Goal: Task Accomplishment & Management: Complete application form

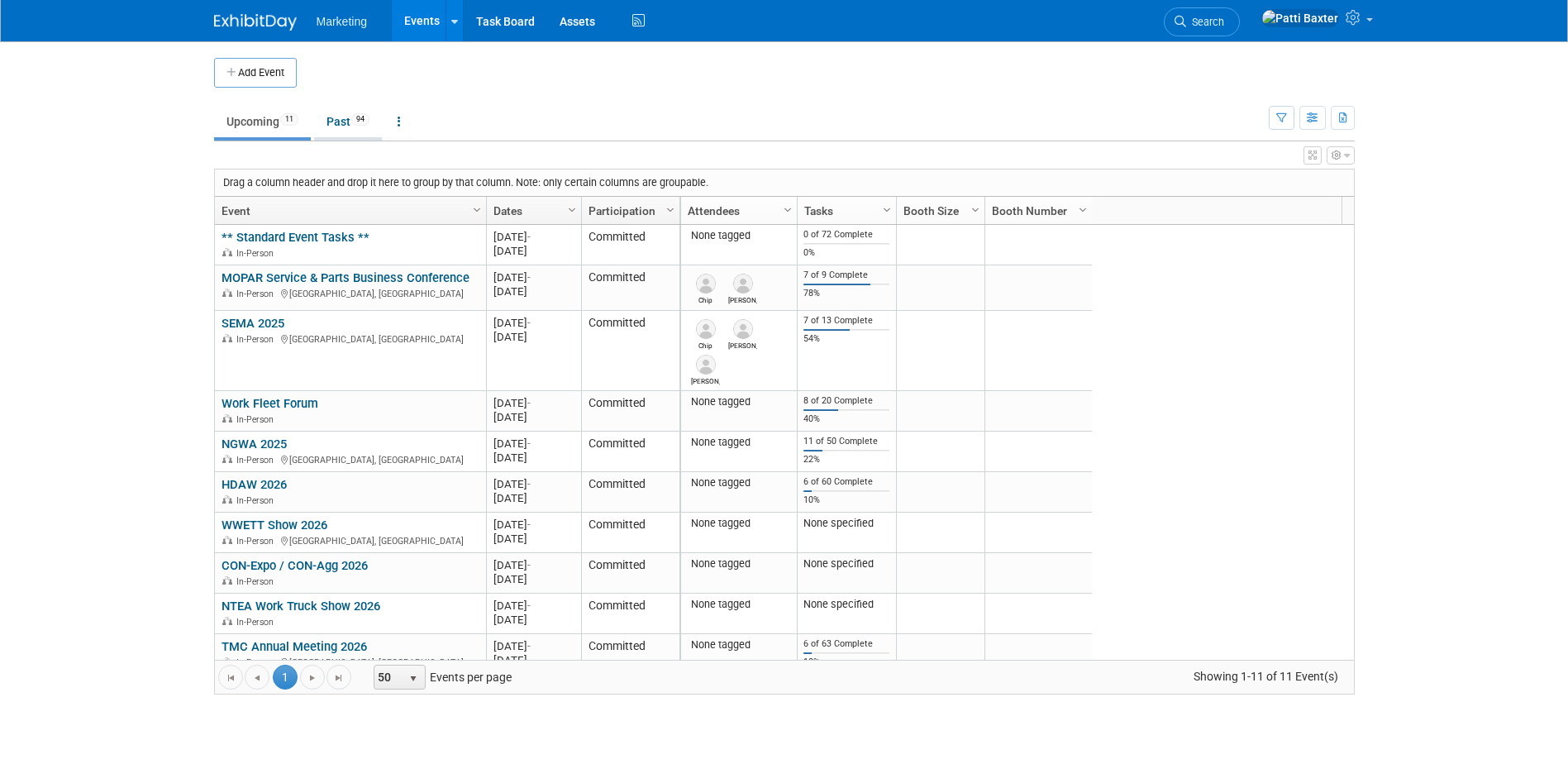
click at [355, 120] on link "Past 94" at bounding box center [348, 121] width 67 height 32
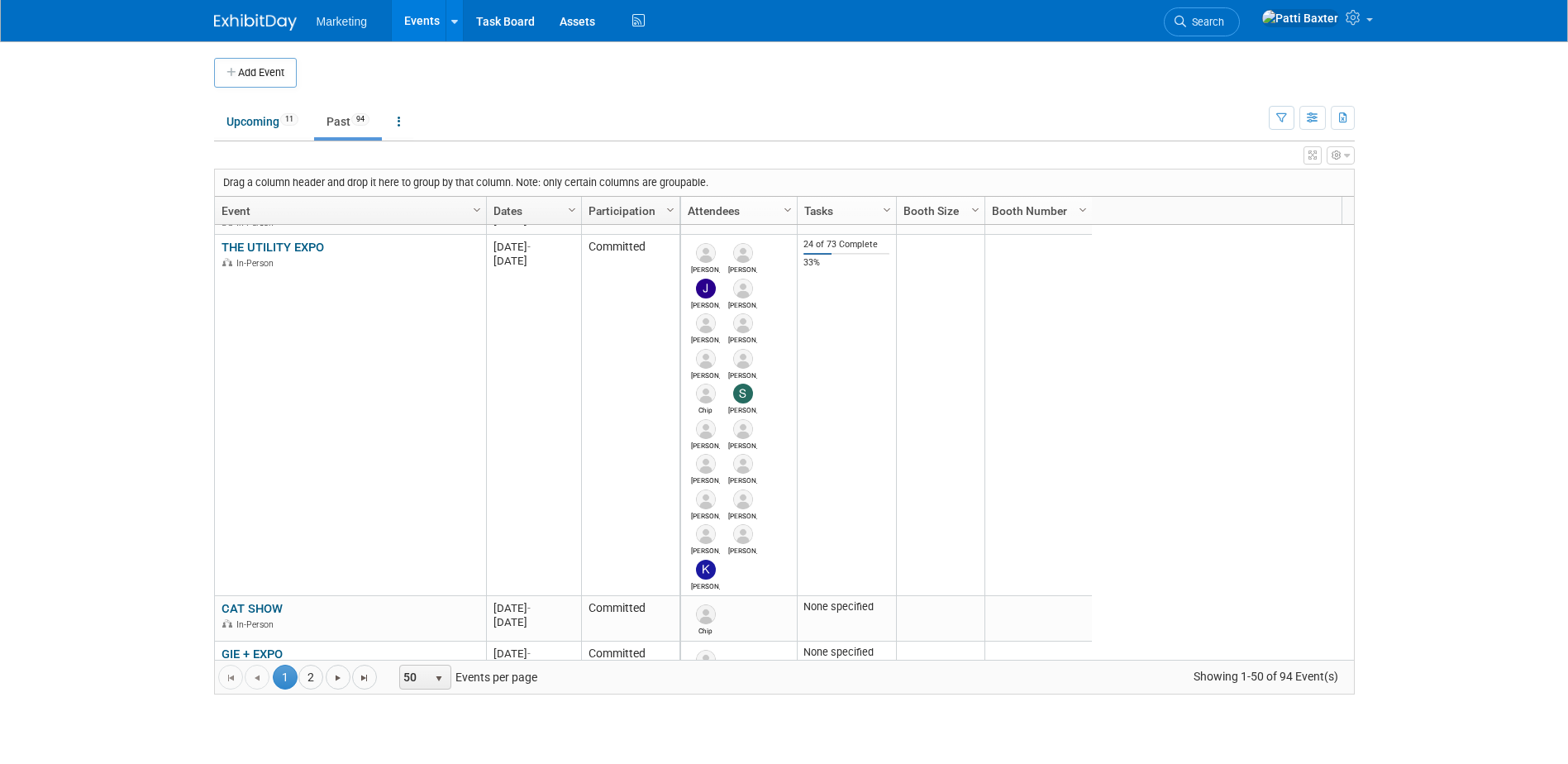
scroll to position [695, 0]
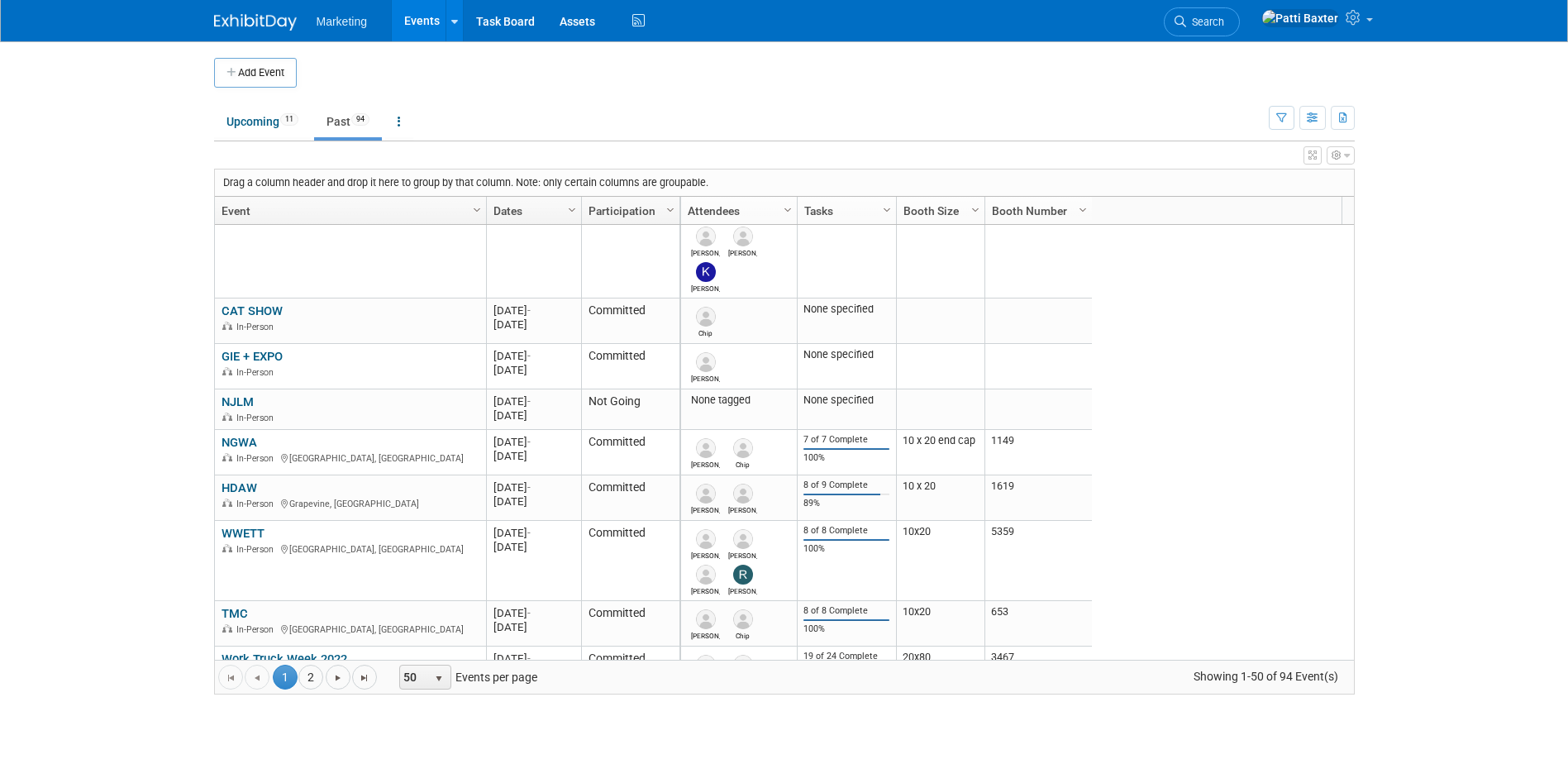
click at [559, 209] on link "Dates" at bounding box center [532, 210] width 76 height 28
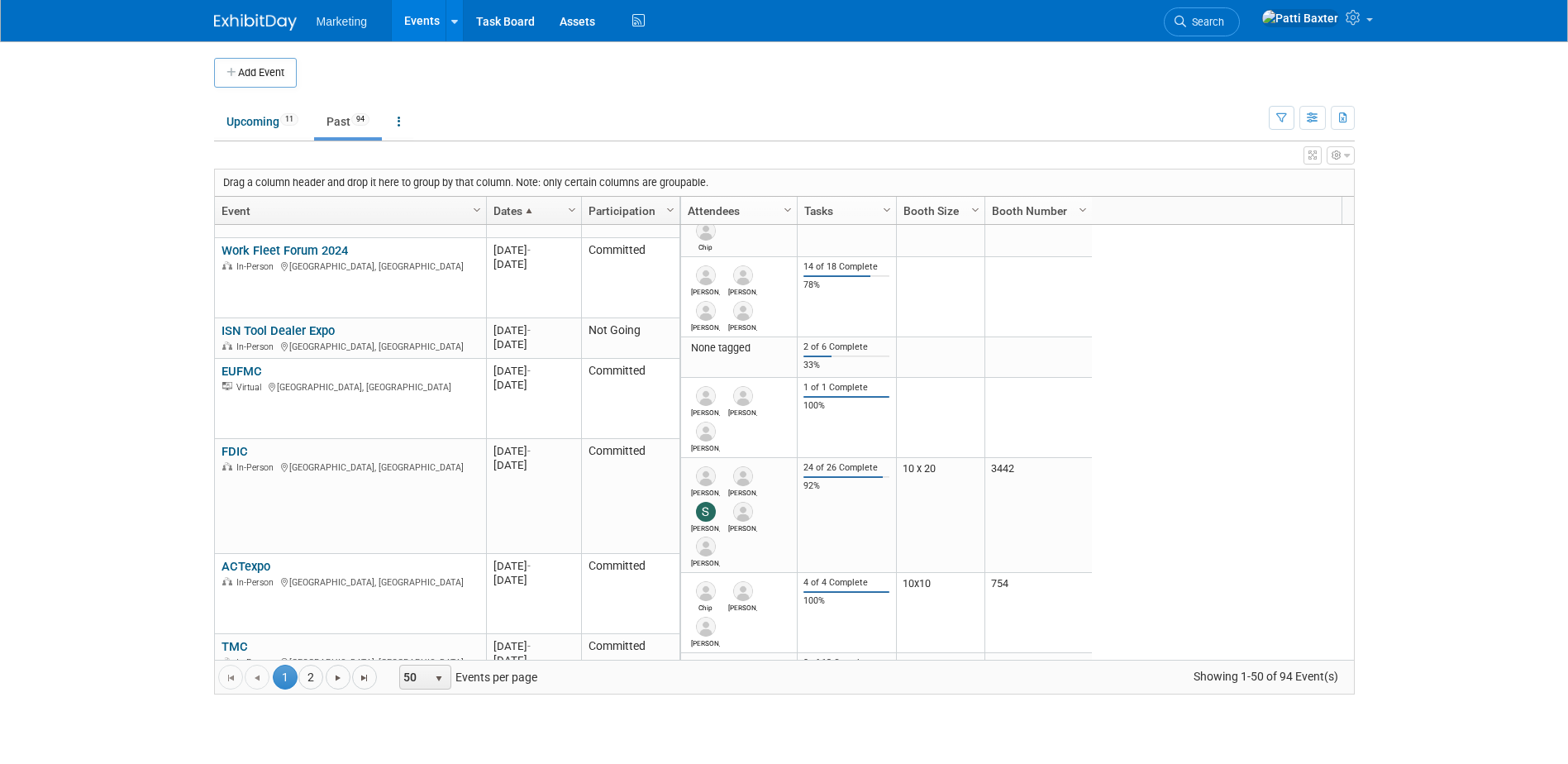
scroll to position [0, 0]
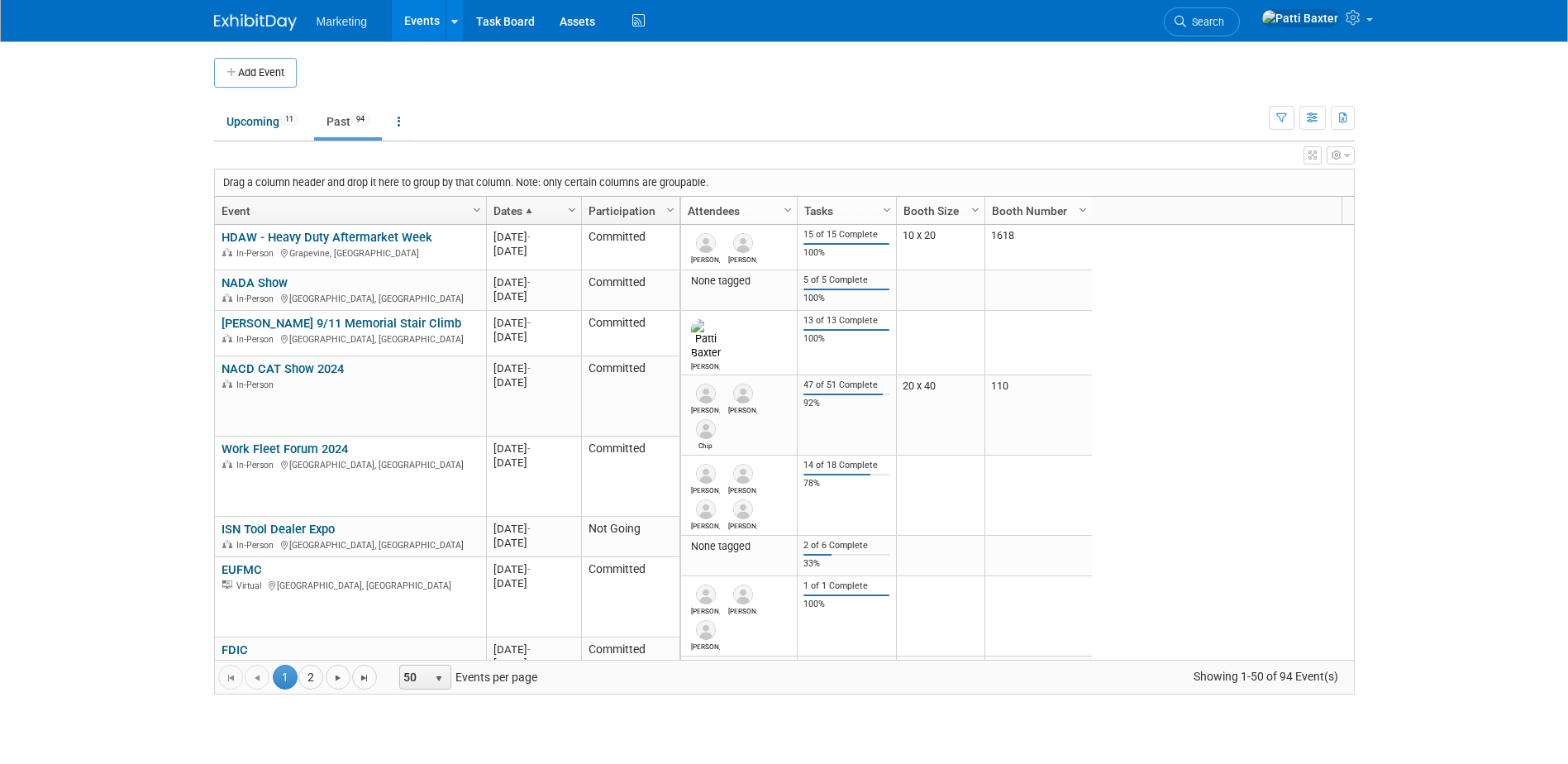
click at [565, 205] on span "Column Settings" at bounding box center [572, 209] width 14 height 14
click at [596, 259] on span "Sort Descending" at bounding box center [629, 260] width 132 height 25
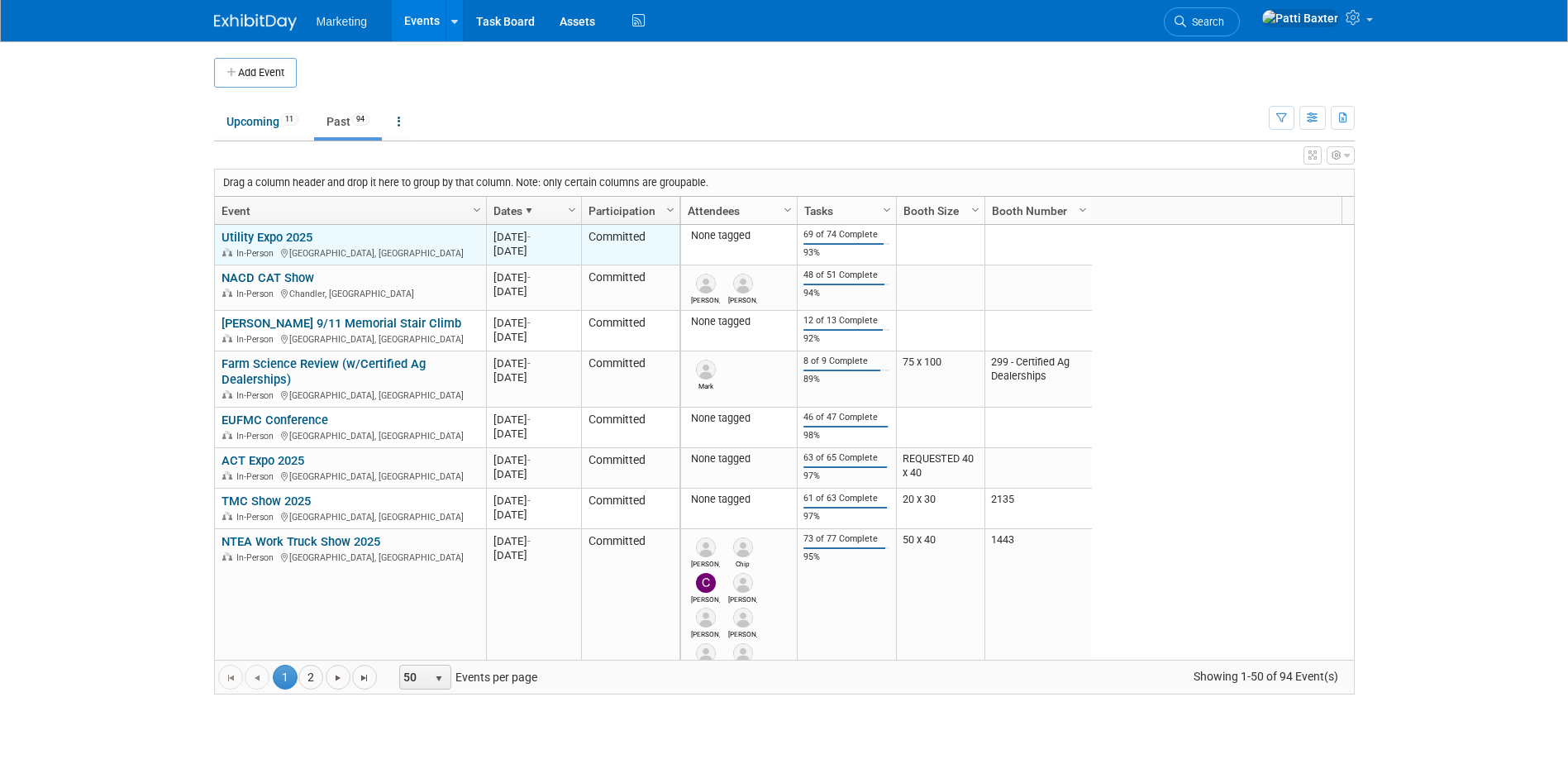
click at [283, 234] on link "Utility Expo 2025" at bounding box center [267, 237] width 91 height 15
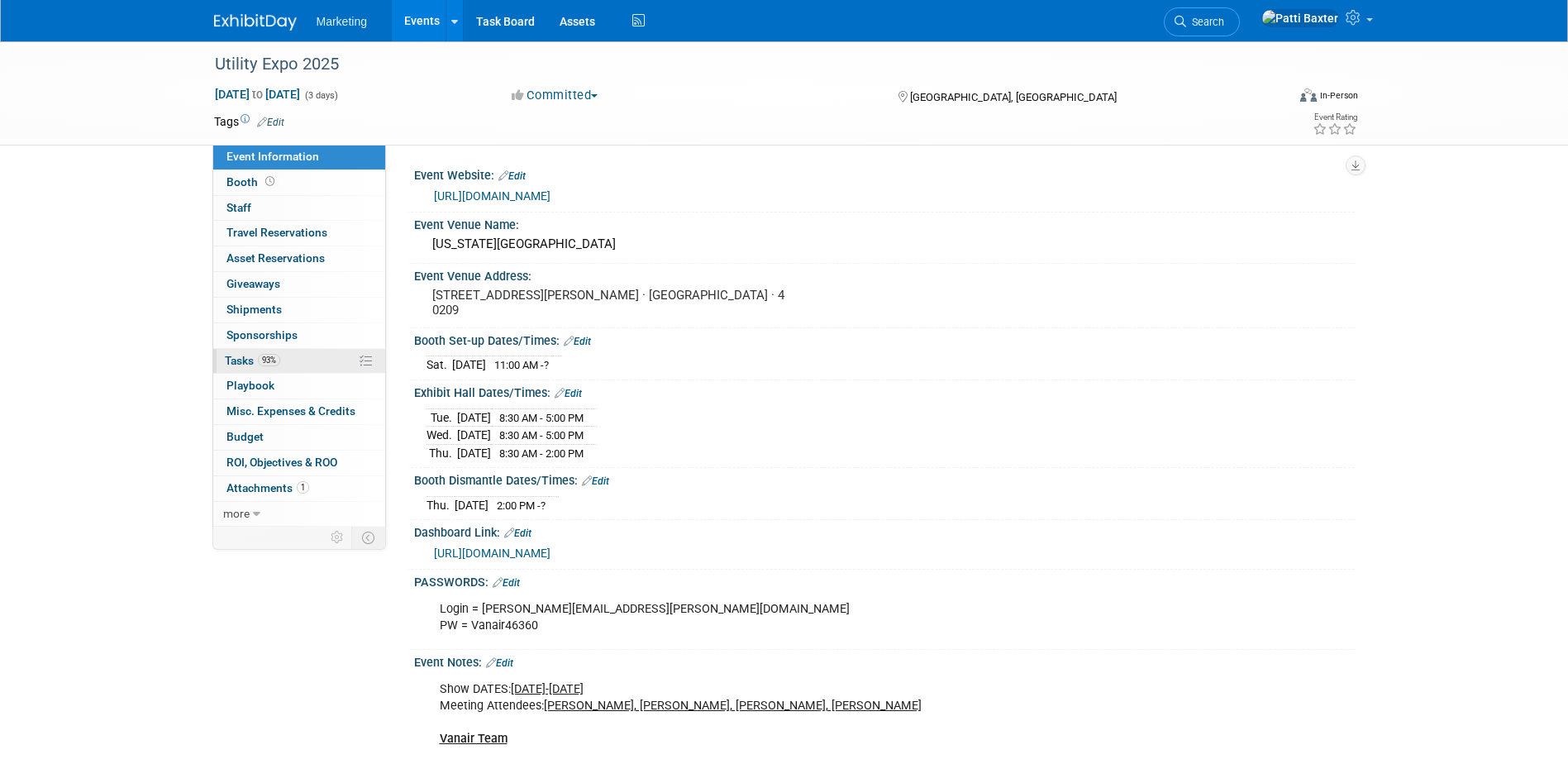
click at [242, 362] on span "Tasks 93%" at bounding box center [252, 361] width 56 height 14
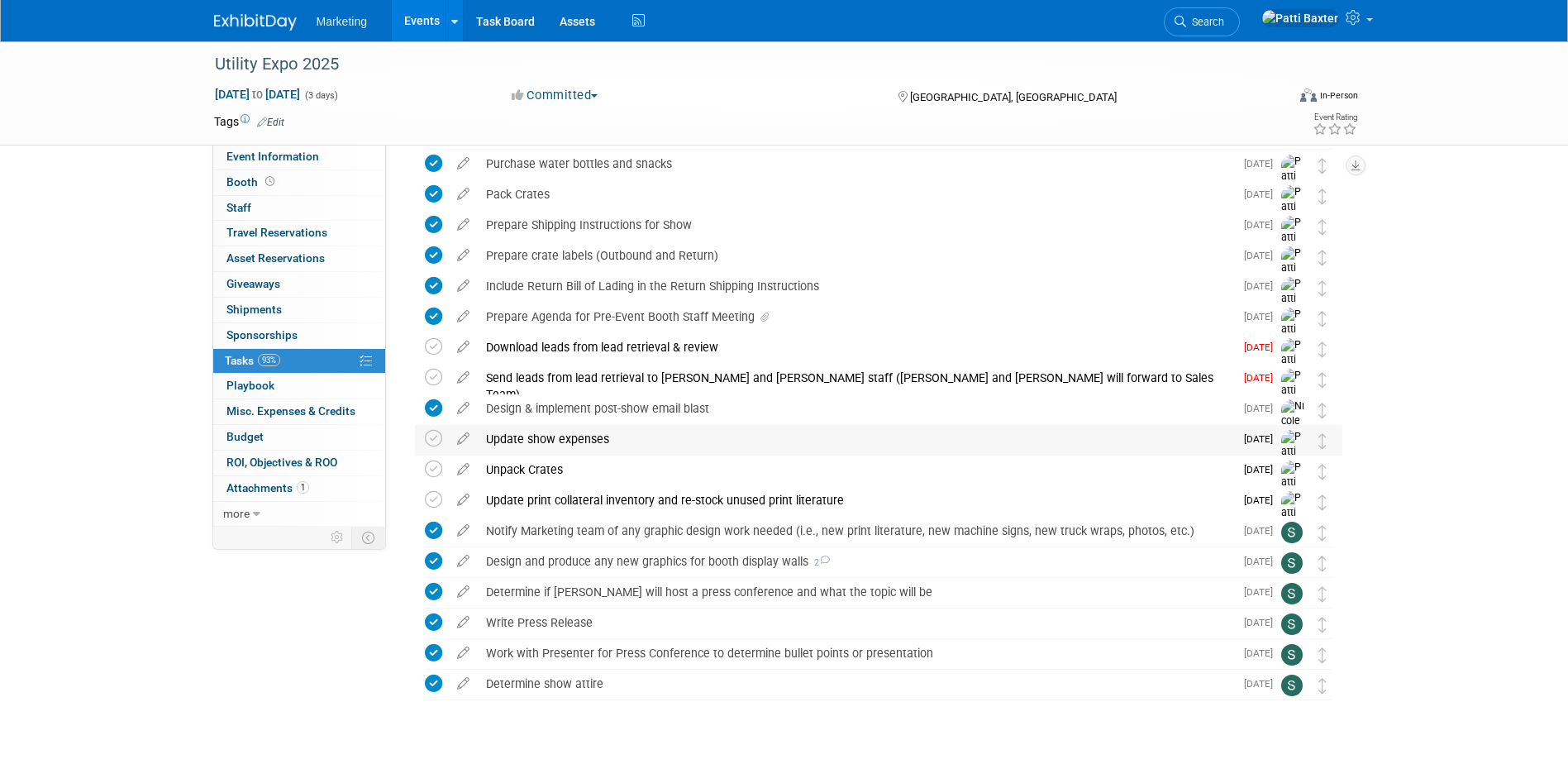
scroll to position [1816, 0]
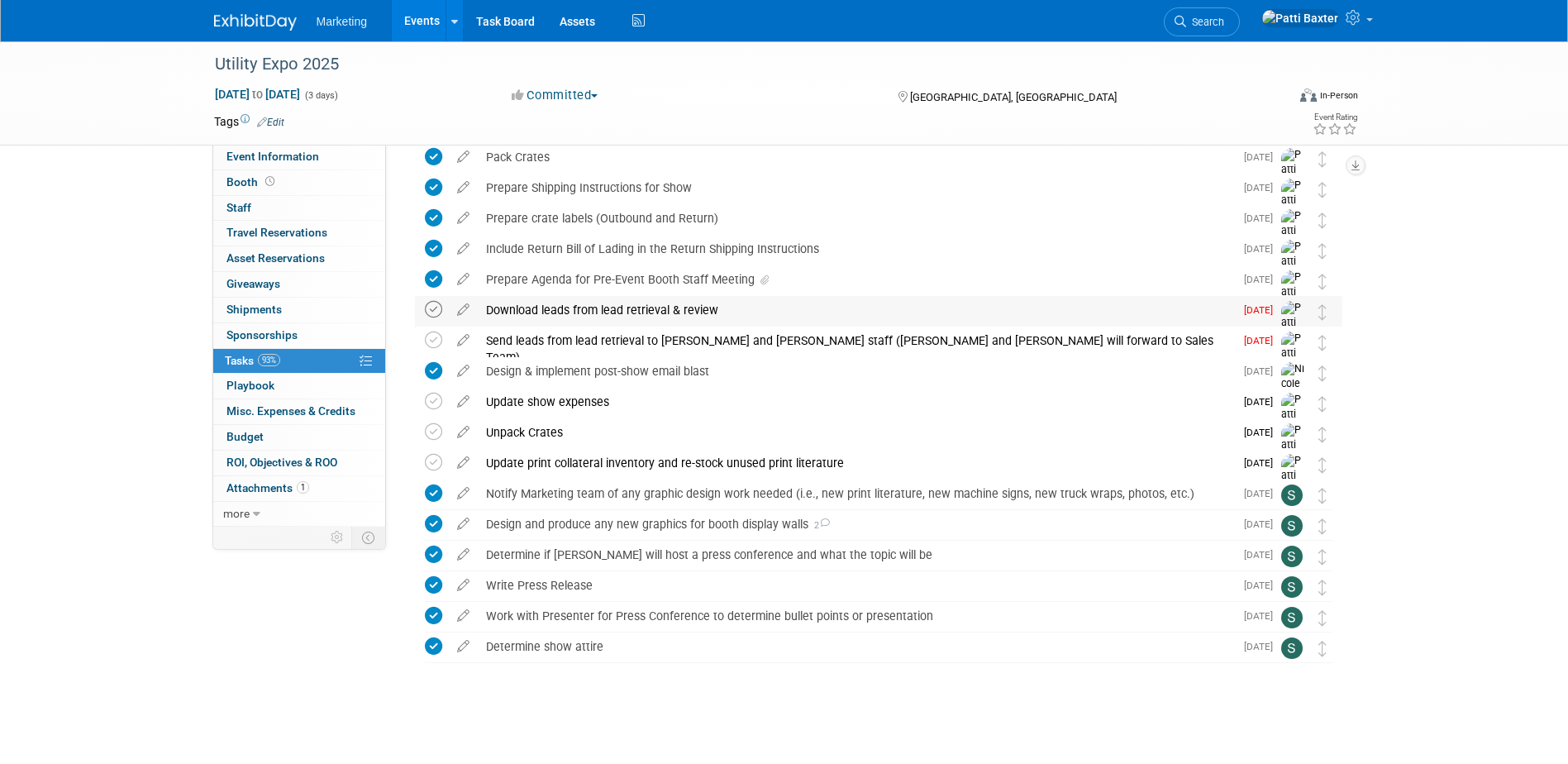
click at [436, 308] on icon at bounding box center [433, 310] width 17 height 17
click at [431, 342] on icon at bounding box center [433, 340] width 17 height 17
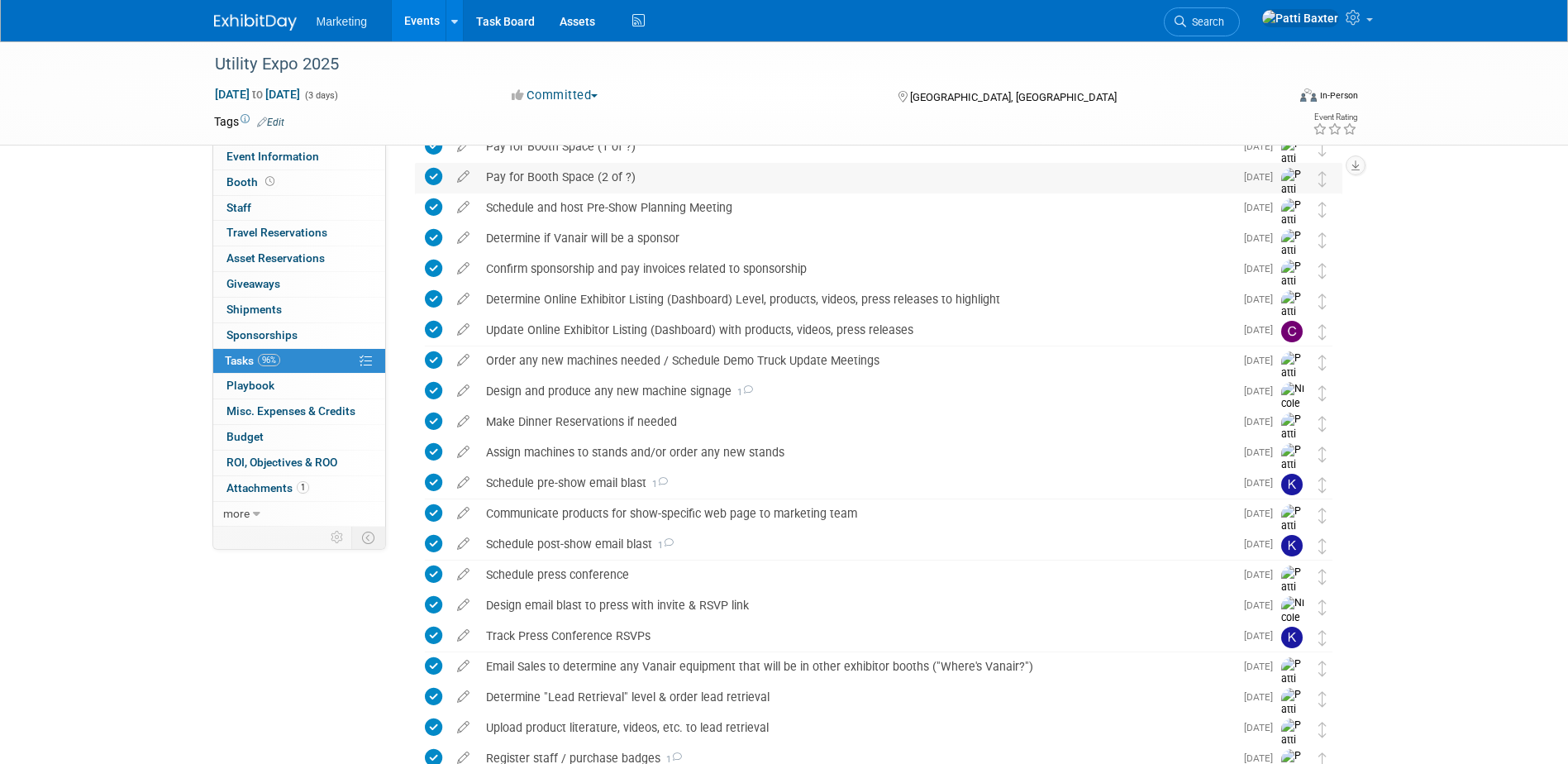
scroll to position [0, 0]
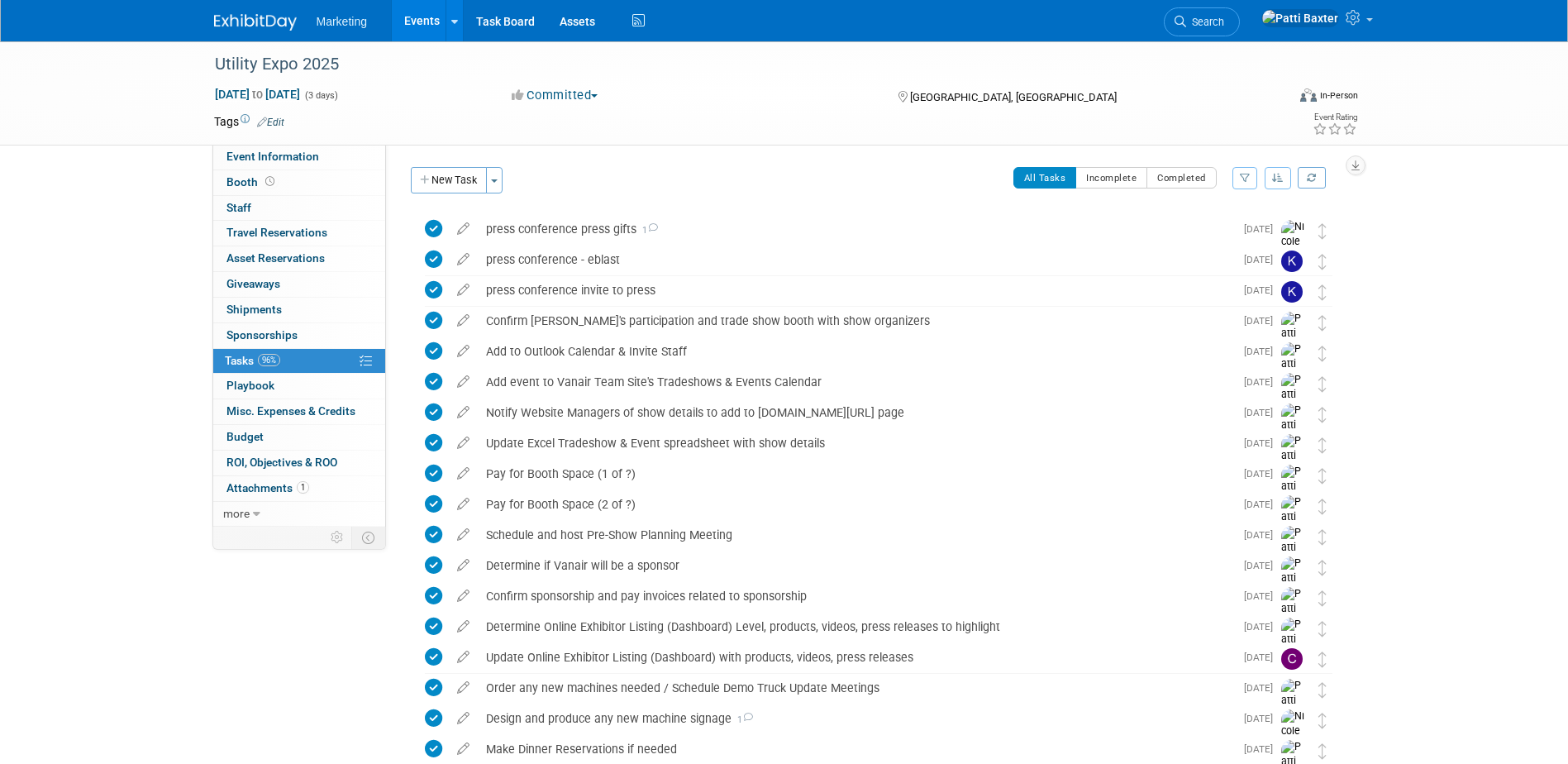
click at [419, 18] on link "Events" at bounding box center [422, 20] width 60 height 41
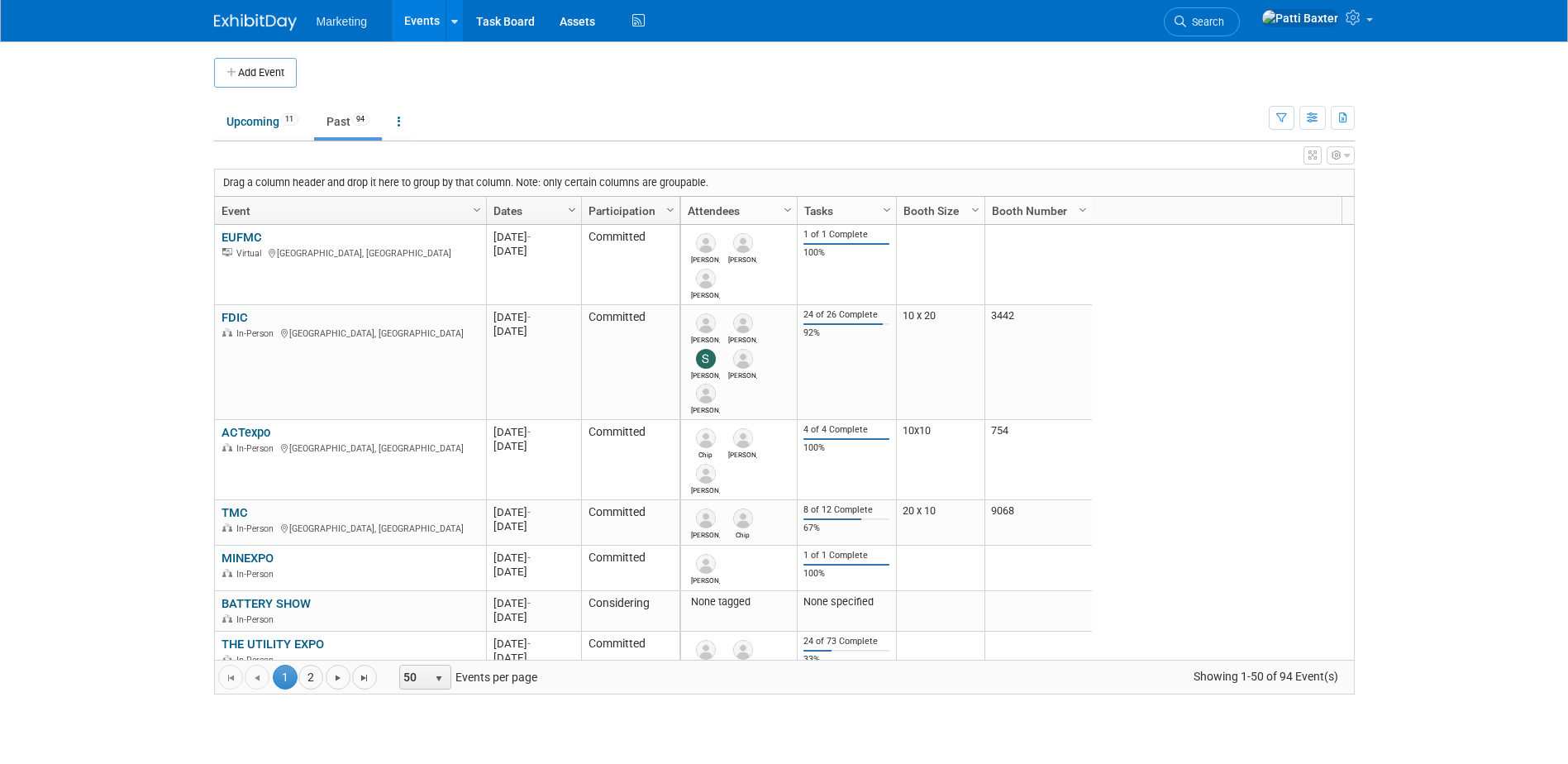
click at [575, 207] on span "Column Settings" at bounding box center [572, 209] width 14 height 14
click at [581, 257] on span at bounding box center [579, 261] width 14 height 14
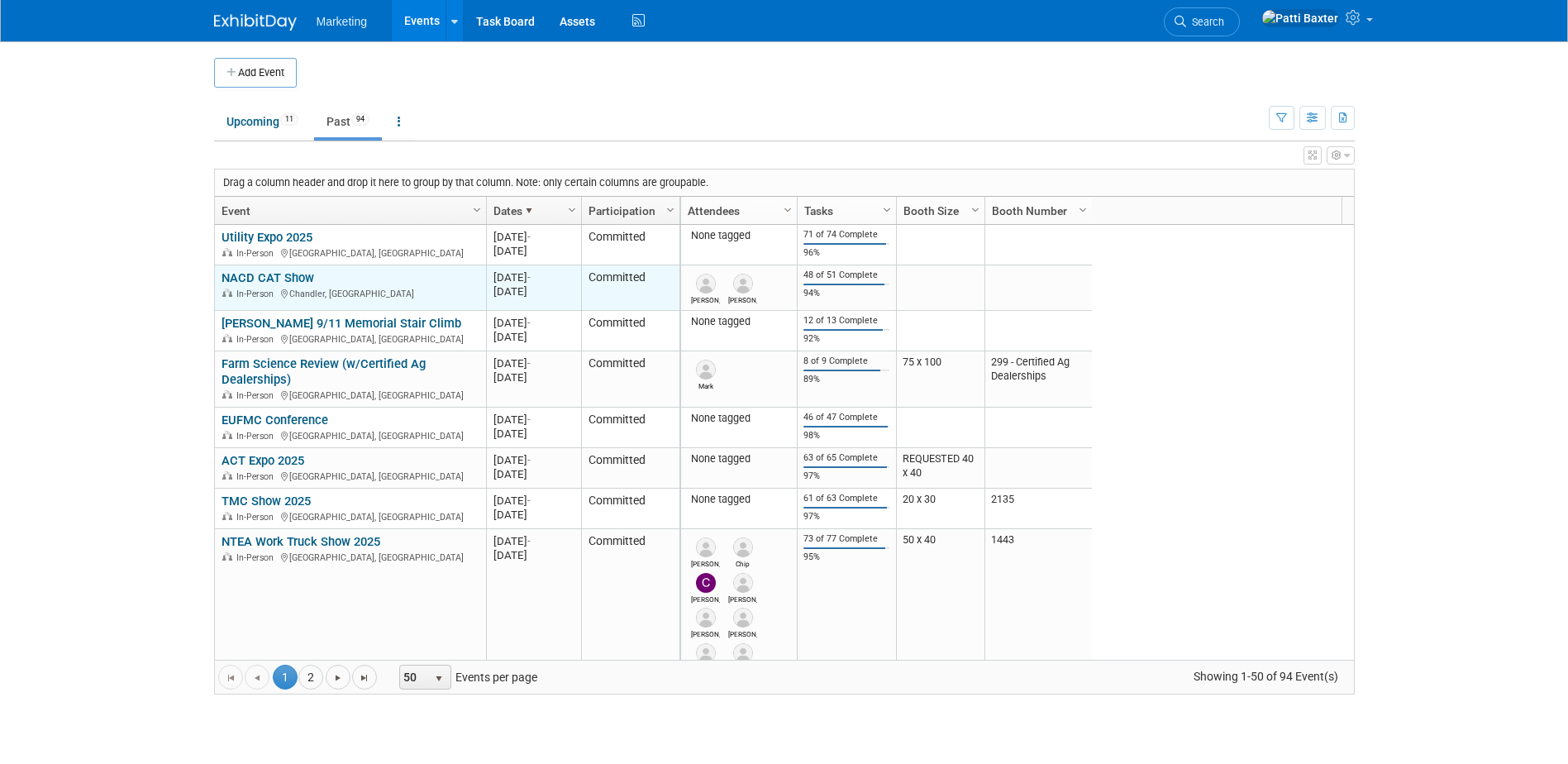
click at [258, 275] on link "NACD CAT Show" at bounding box center [268, 278] width 93 height 15
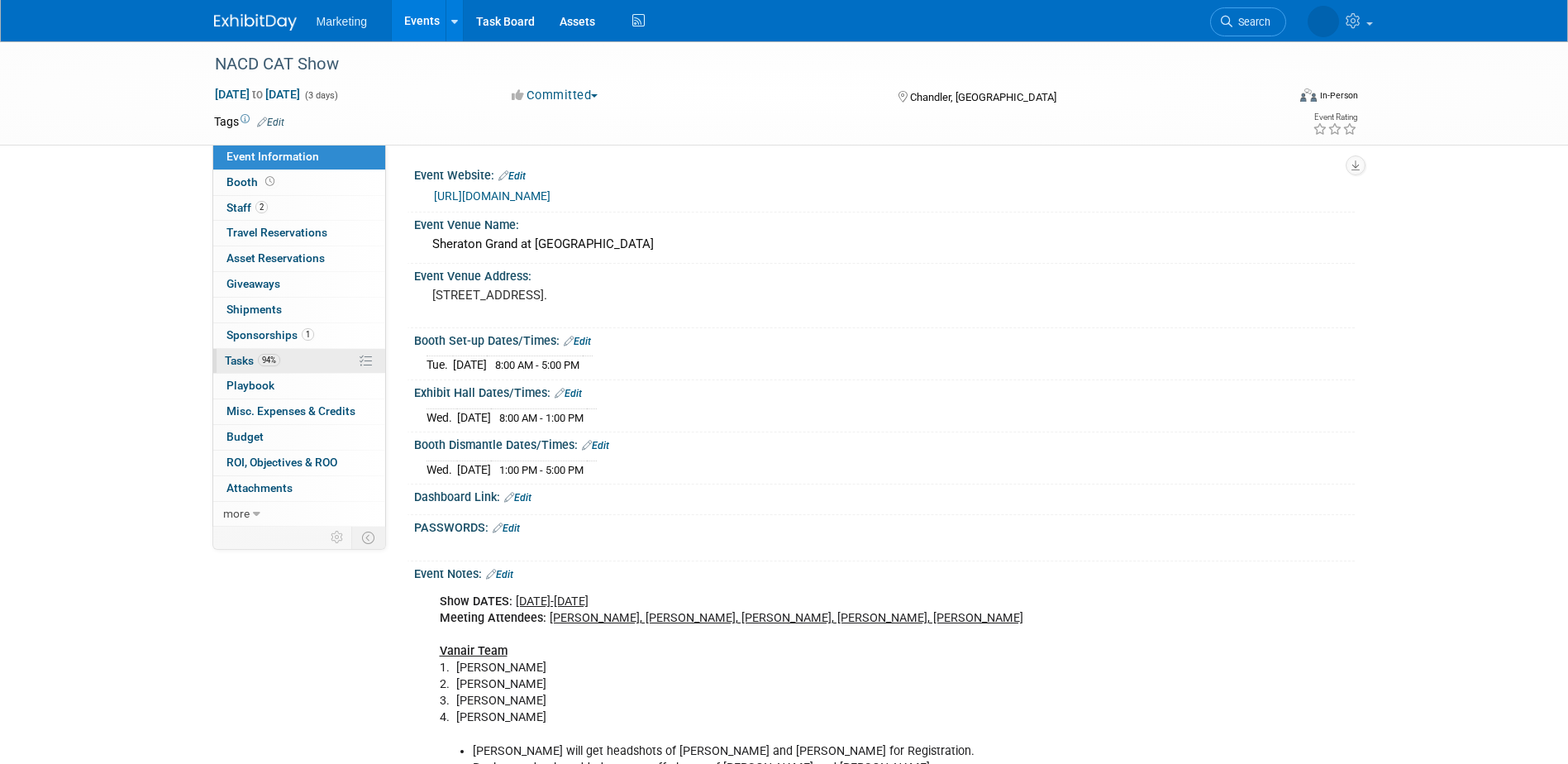
click at [240, 358] on span "Tasks 94%" at bounding box center [252, 361] width 56 height 14
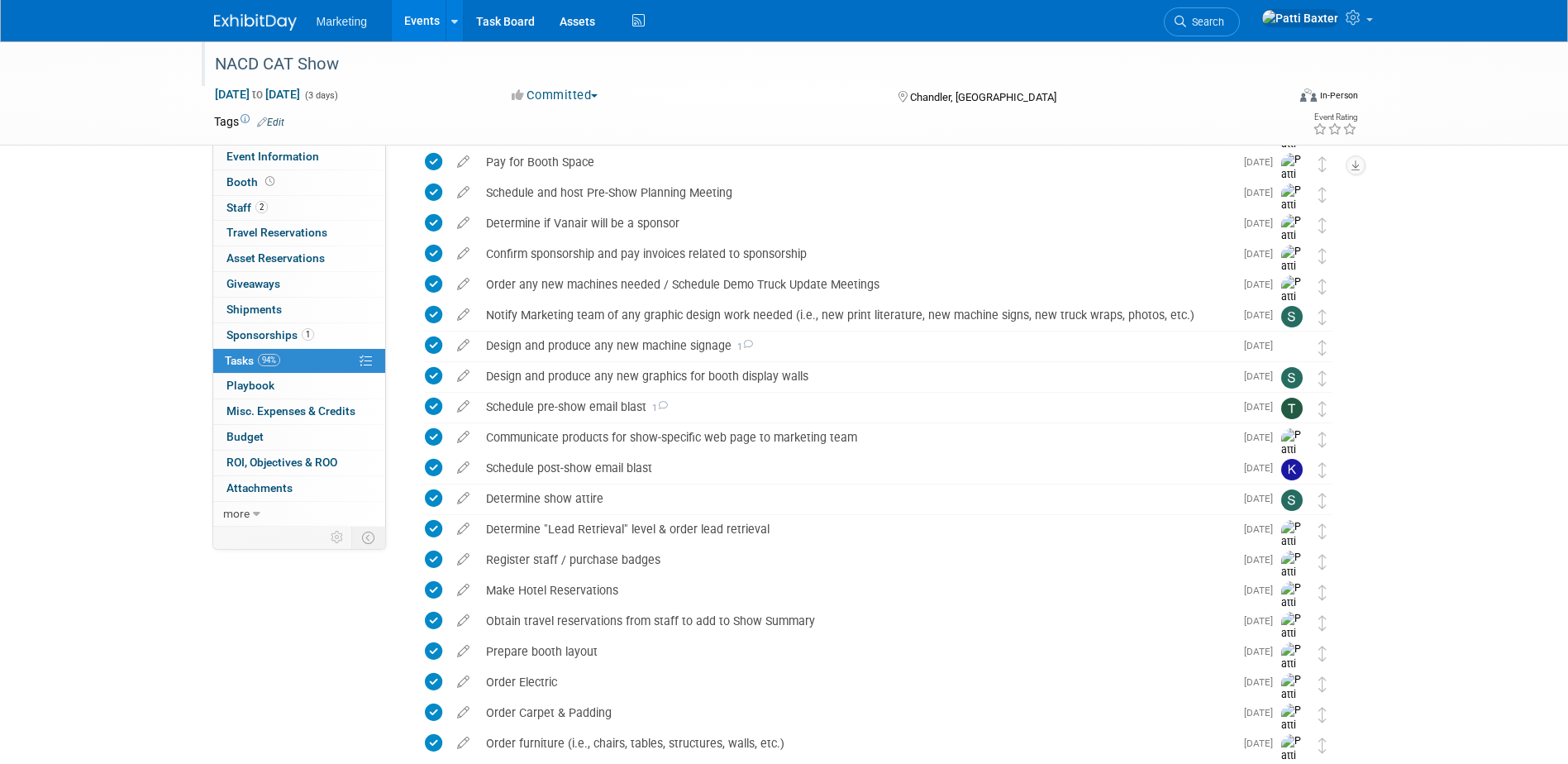
scroll to position [120, 0]
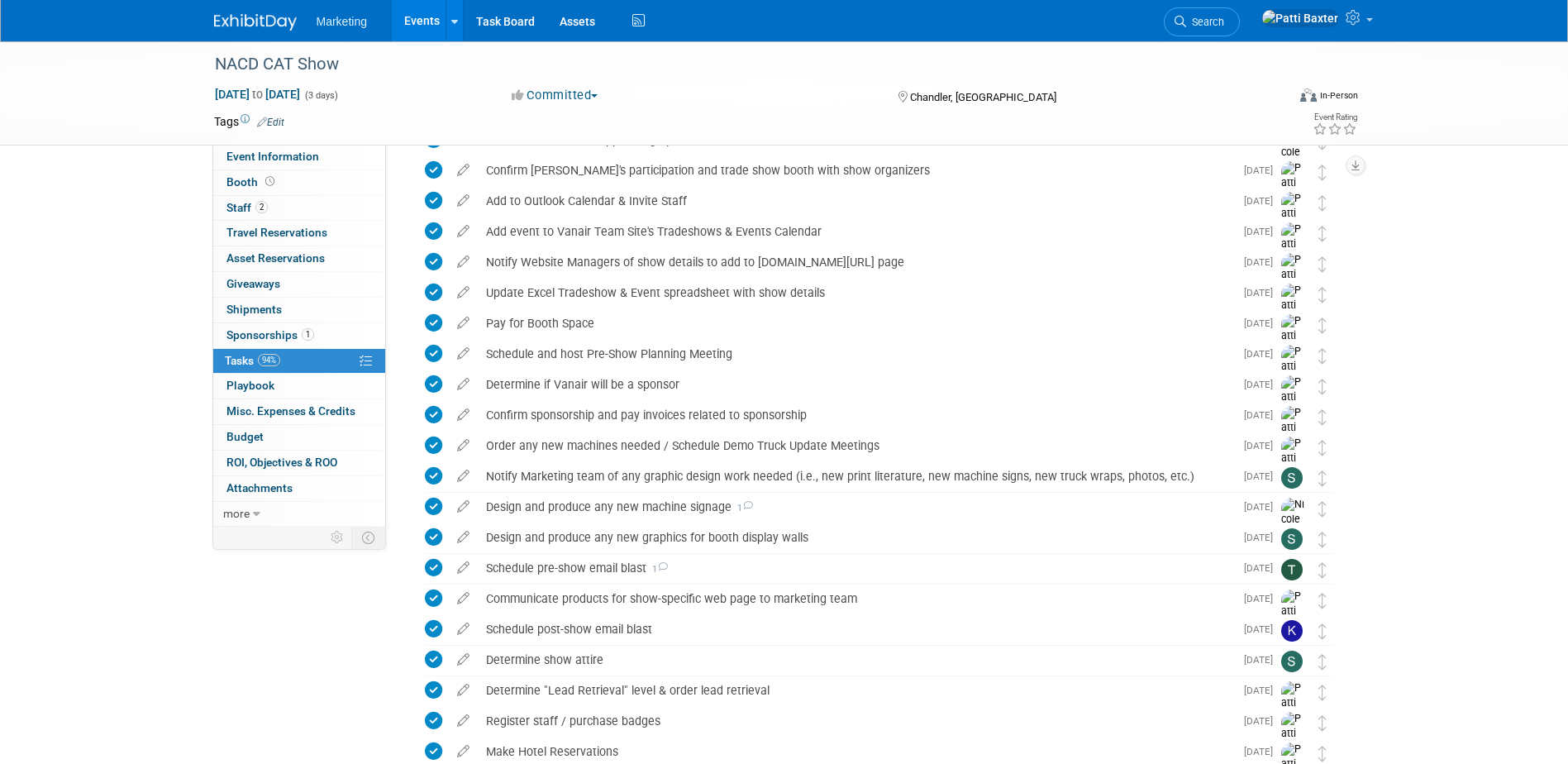
click at [418, 13] on link "Events" at bounding box center [422, 20] width 60 height 41
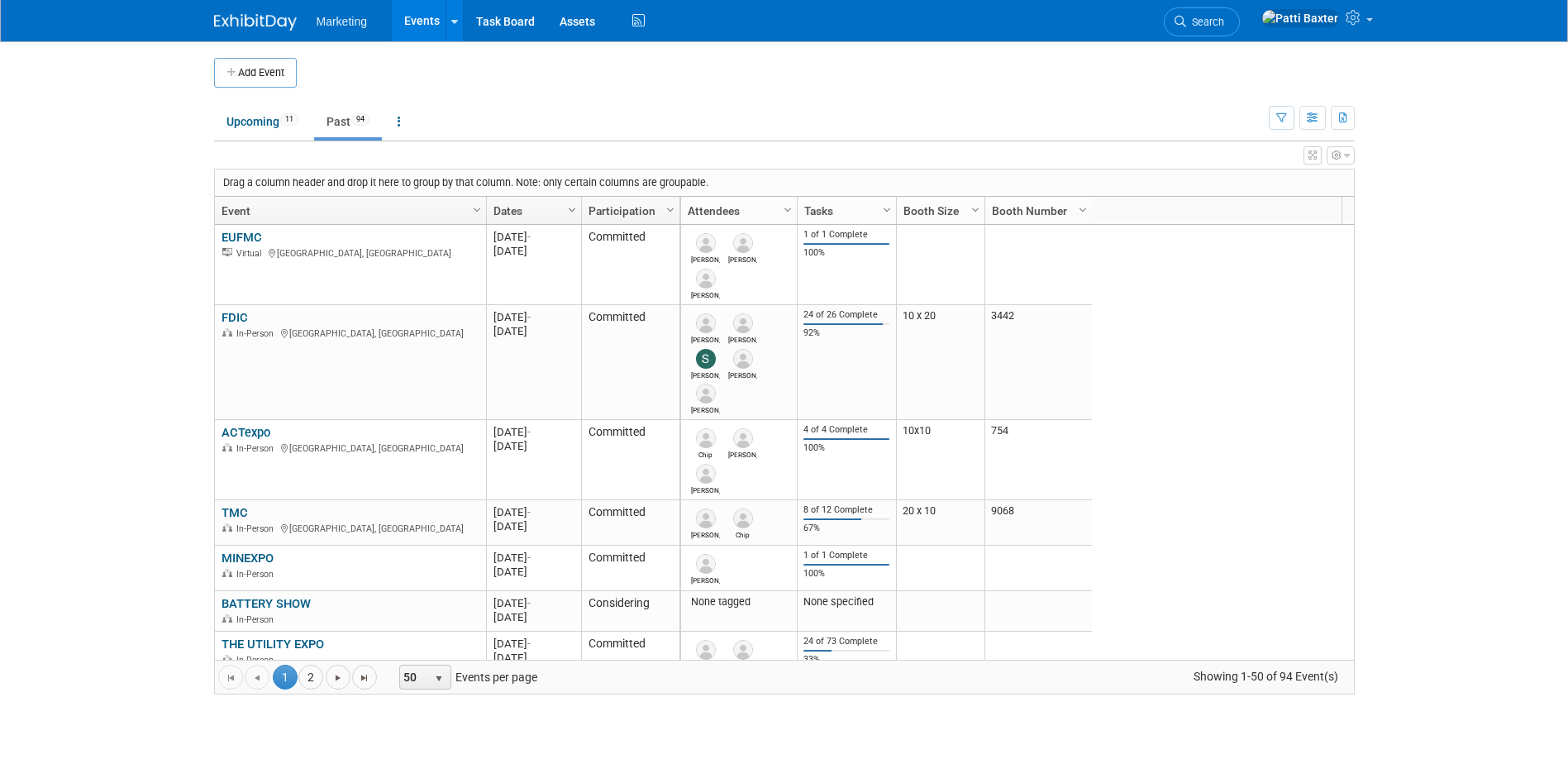
click at [569, 209] on span "Column Settings" at bounding box center [572, 209] width 14 height 14
click at [579, 255] on span at bounding box center [579, 261] width 14 height 14
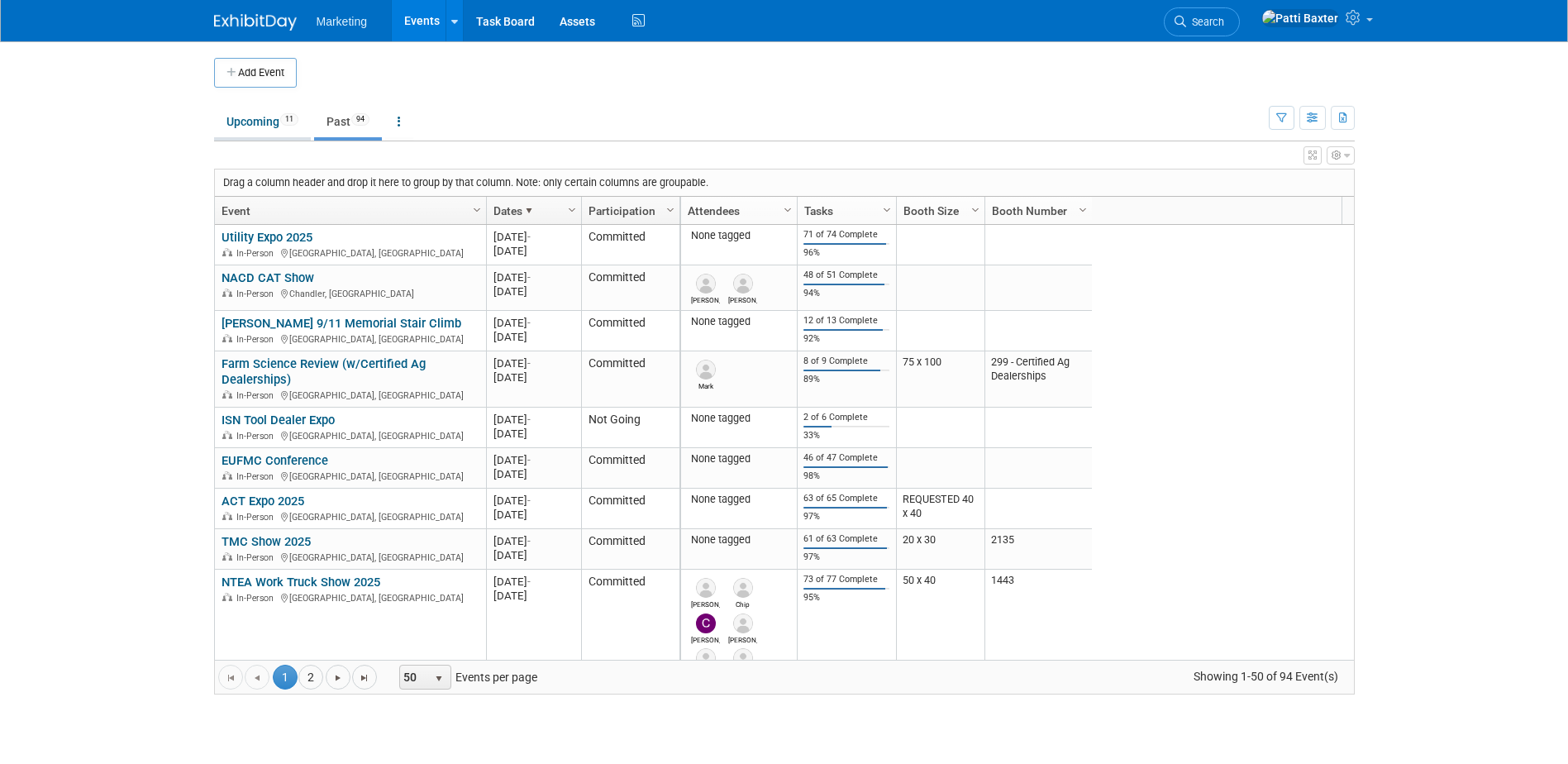
click at [251, 112] on link "Upcoming 11" at bounding box center [262, 121] width 97 height 32
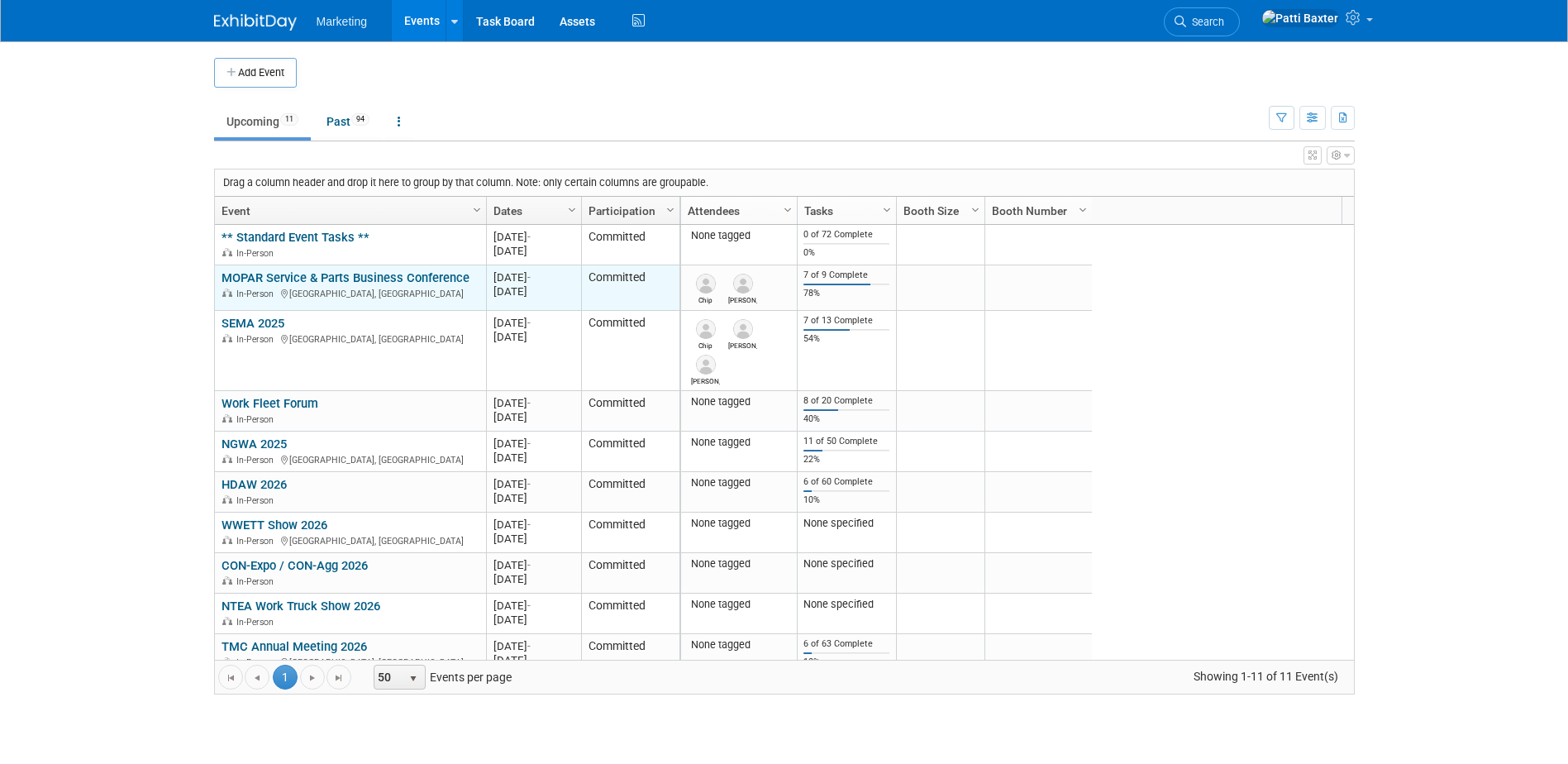
click at [393, 275] on link "MOPAR Service & Parts Business Conference" at bounding box center [345, 278] width 248 height 15
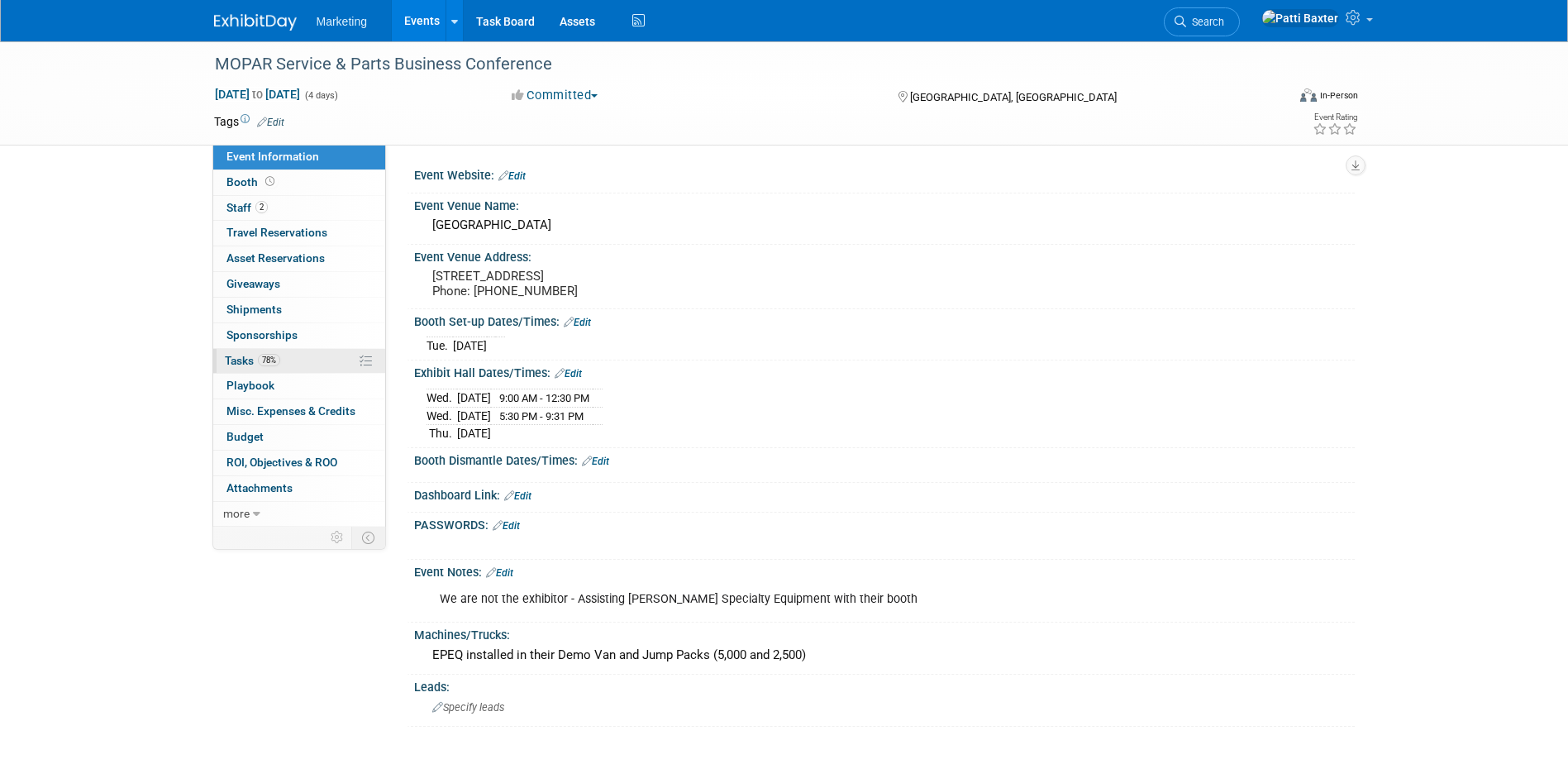
click at [237, 357] on span "Tasks 78%" at bounding box center [252, 361] width 56 height 14
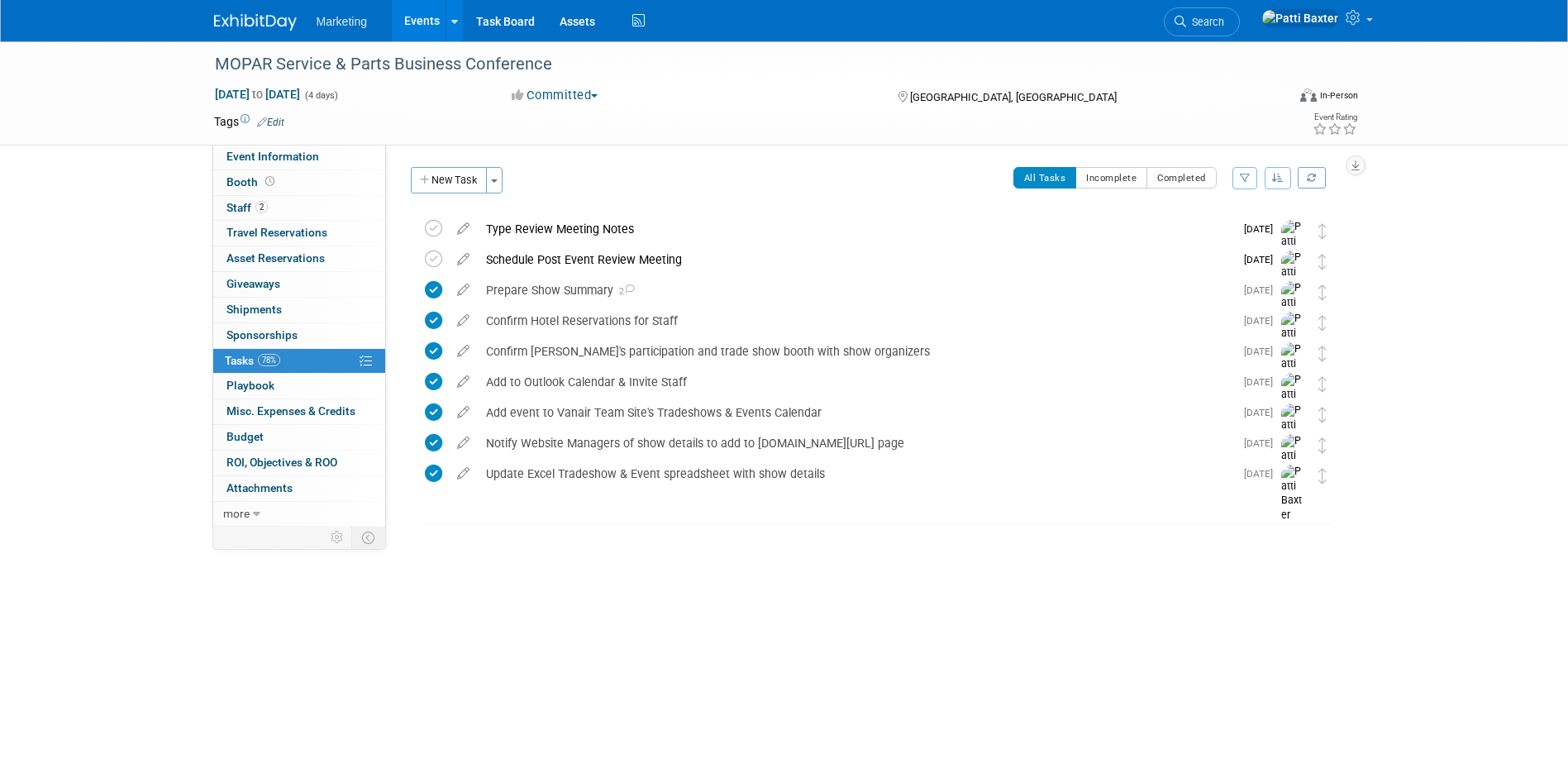
click at [1284, 175] on button "button" at bounding box center [1278, 178] width 26 height 23
click at [1219, 249] on link "By Due Date" at bounding box center [1232, 253] width 118 height 23
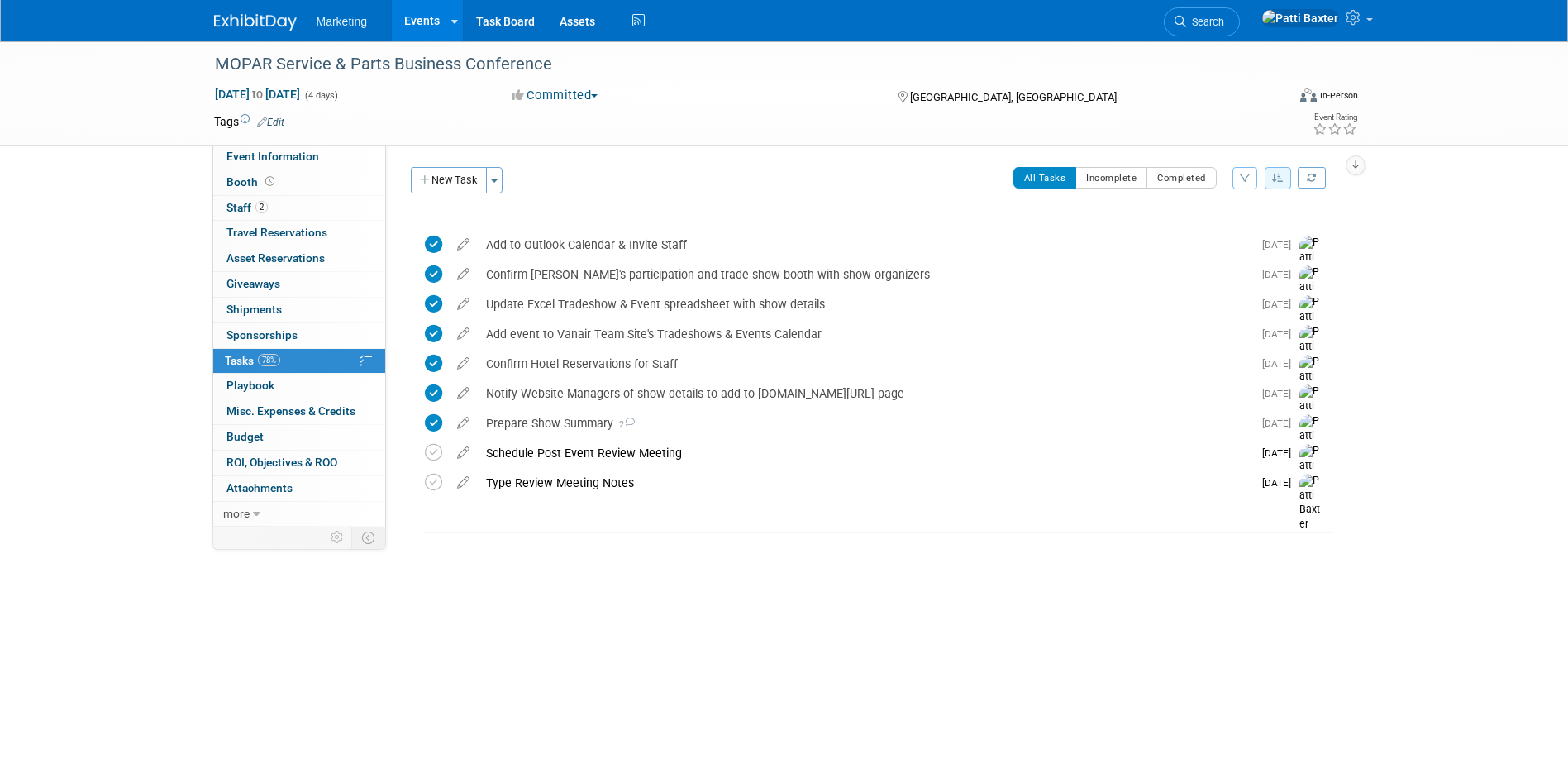
click at [436, 11] on link "Events" at bounding box center [422, 20] width 60 height 41
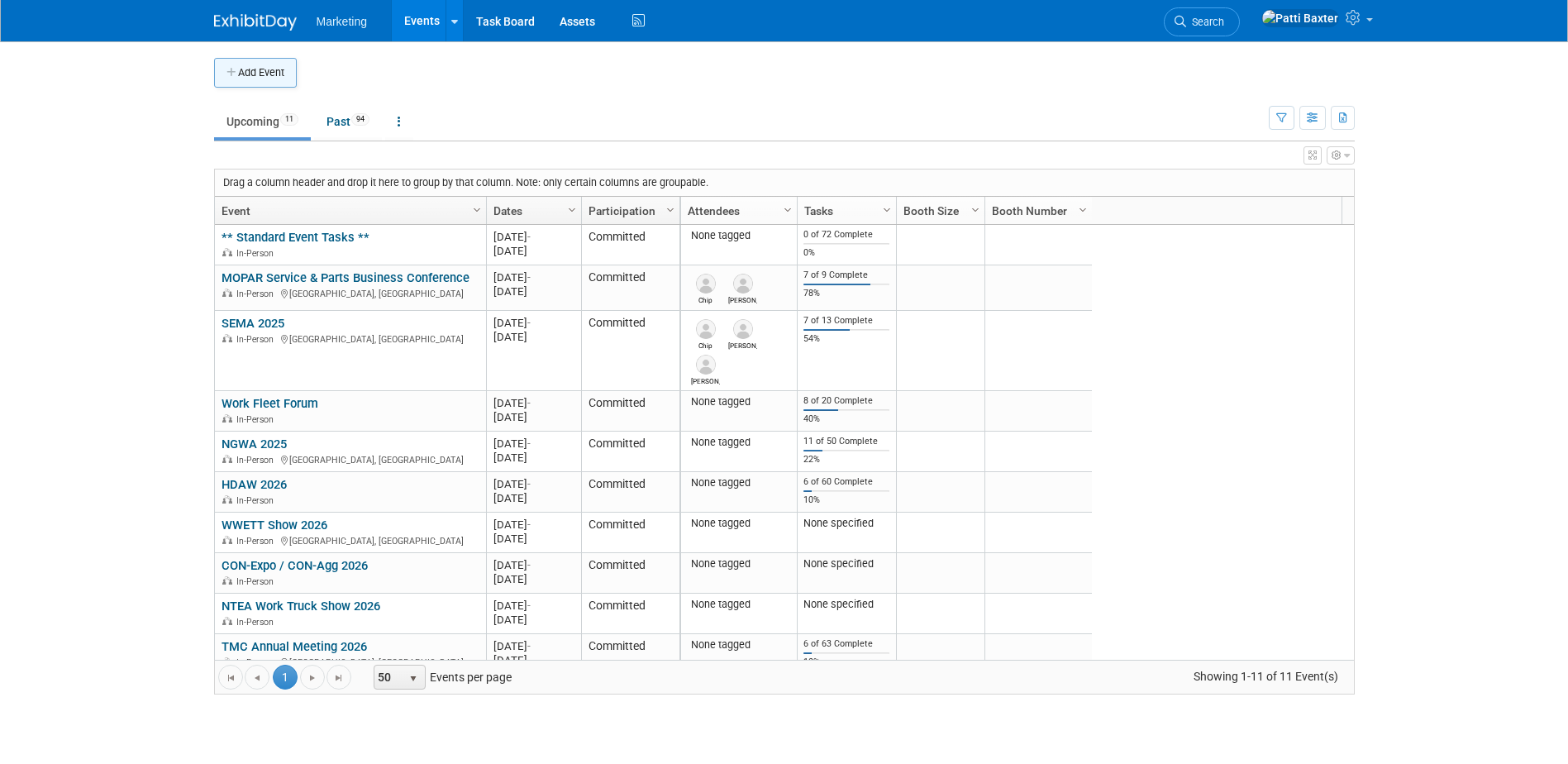
click at [265, 76] on button "Add Event" at bounding box center [255, 73] width 83 height 30
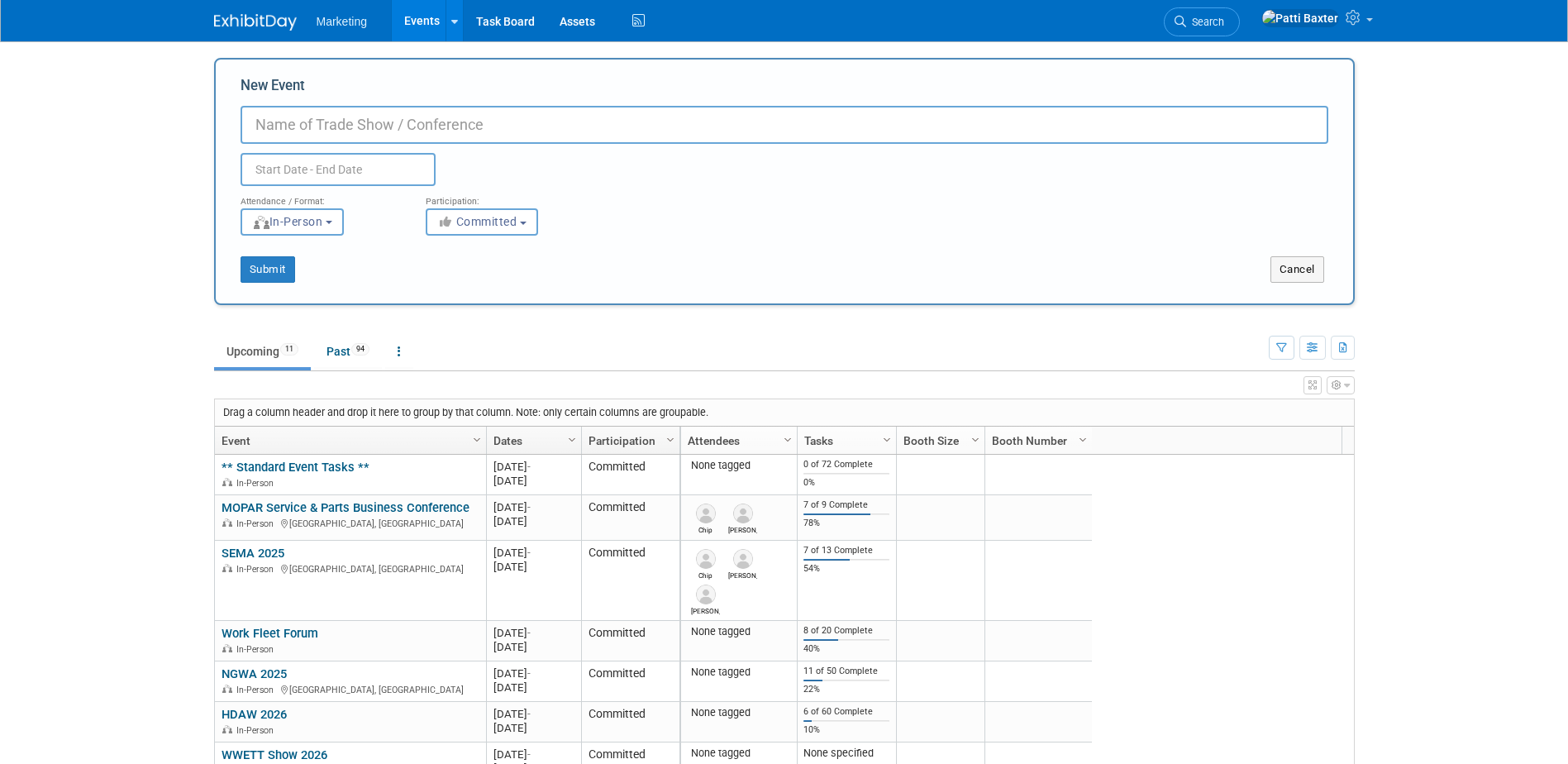
click at [275, 115] on input "New Event" at bounding box center [784, 125] width 1088 height 38
type input "EQUIP Expo"
click at [289, 171] on input "text" at bounding box center [338, 169] width 195 height 33
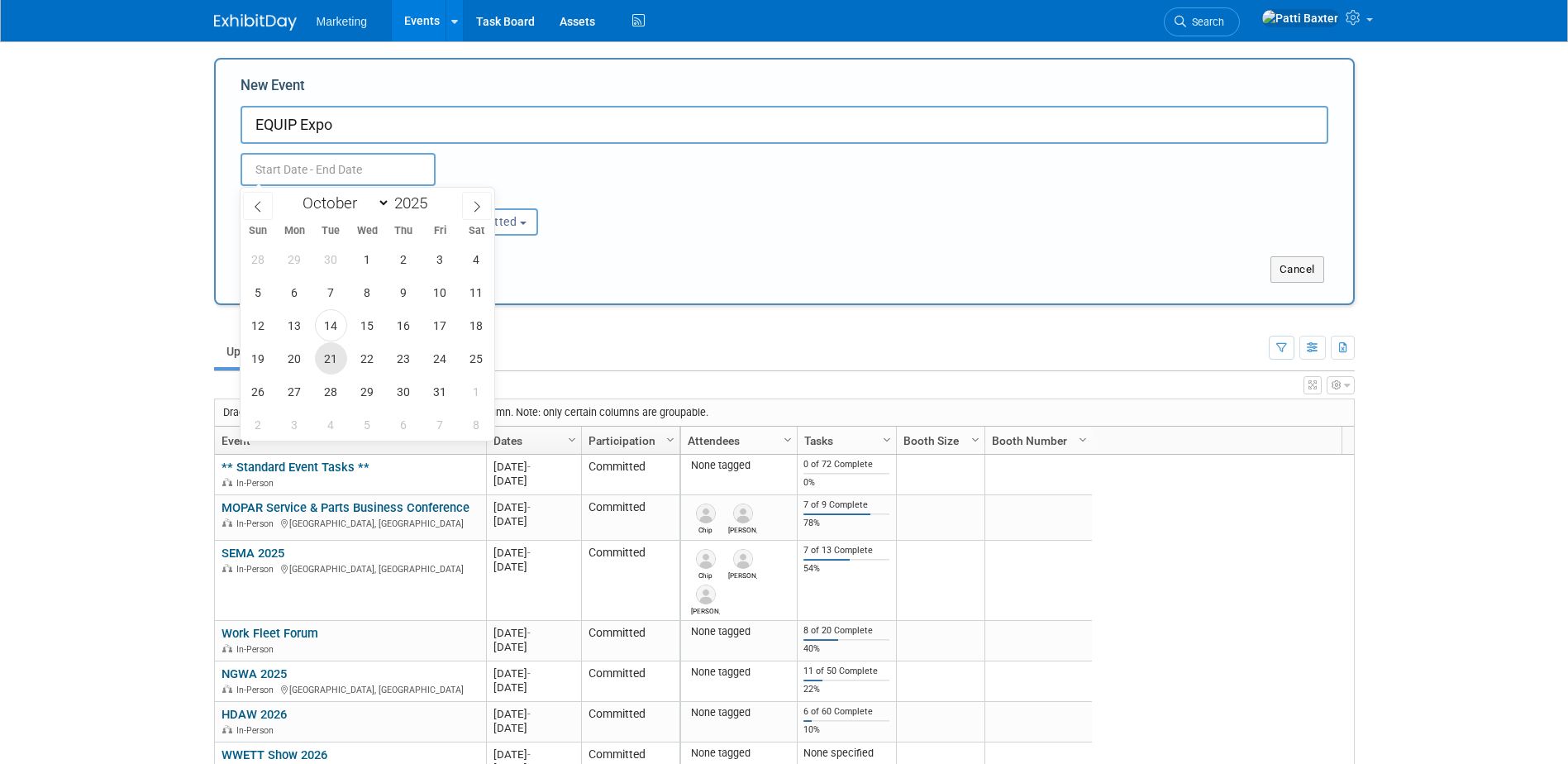
click at [321, 357] on span "21" at bounding box center [331, 358] width 32 height 32
click at [399, 356] on span "23" at bounding box center [403, 358] width 32 height 32
type input "[DATE] to [DATE]"
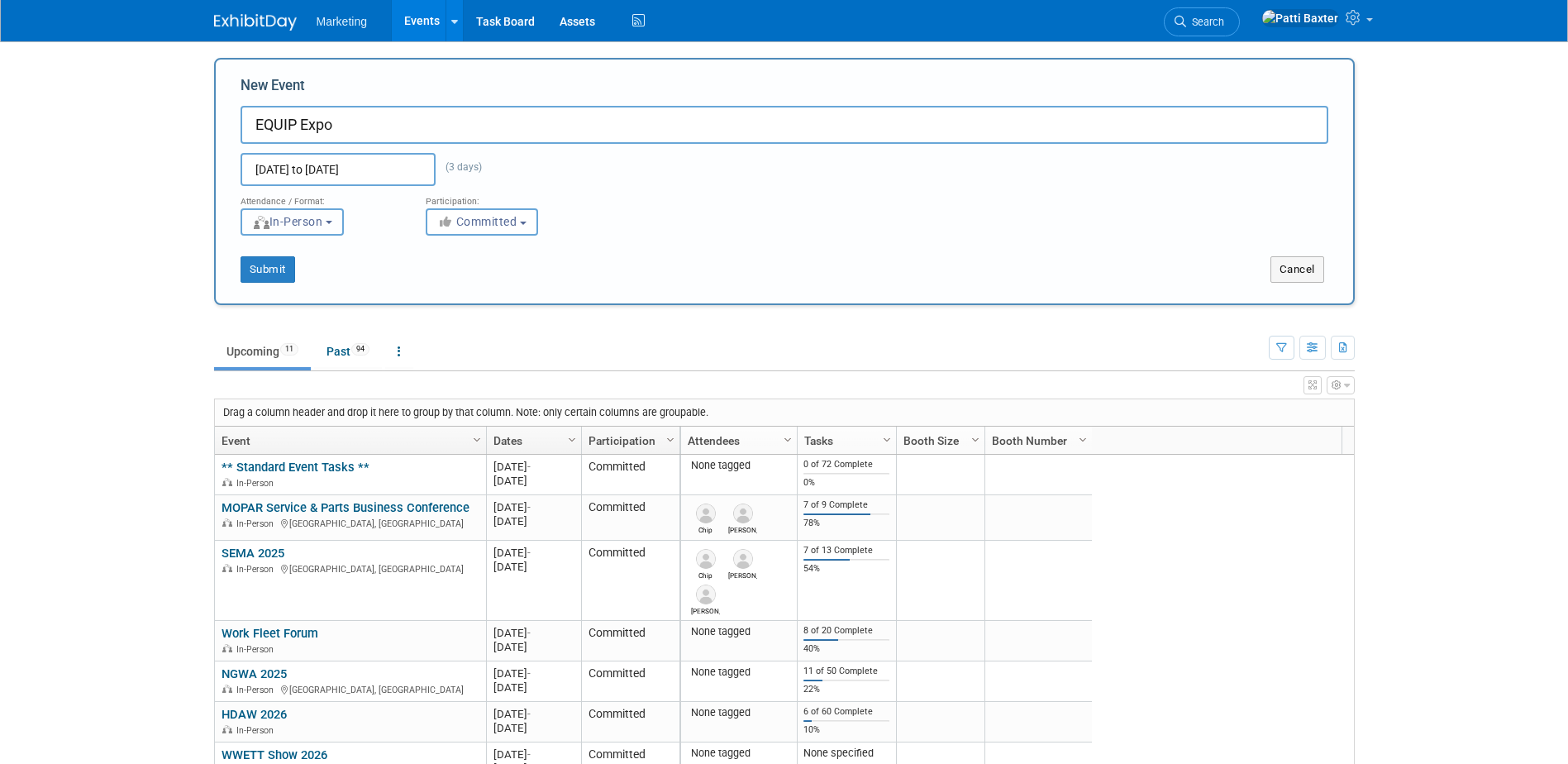
click at [344, 220] on button "In-Person" at bounding box center [291, 222] width 103 height 27
click at [333, 215] on button "In-Person" at bounding box center [291, 222] width 103 height 27
click at [280, 268] on button "Submit" at bounding box center [268, 269] width 55 height 26
